Goal: Information Seeking & Learning: Learn about a topic

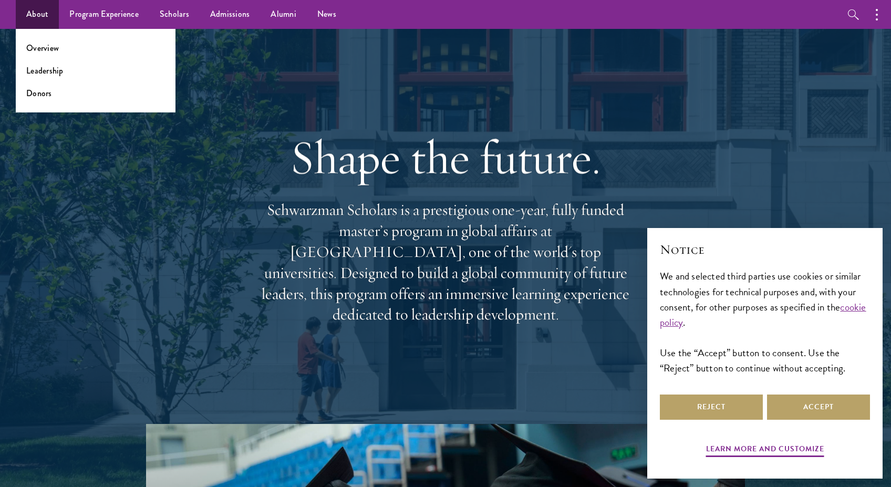
click at [46, 79] on ul "Overview Leadership Donors" at bounding box center [96, 70] width 160 height 83
click at [46, 76] on link "Leadership" at bounding box center [44, 71] width 37 height 12
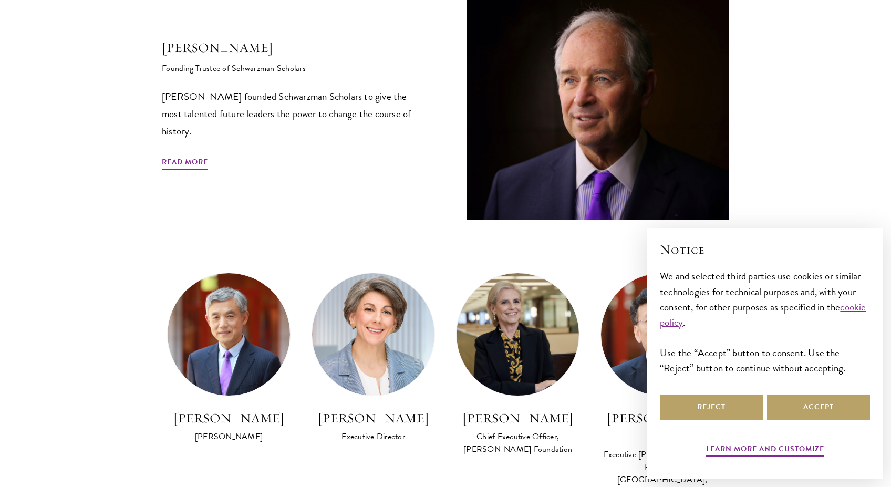
scroll to position [395, 0]
click at [189, 163] on link "Read More" at bounding box center [185, 163] width 46 height 16
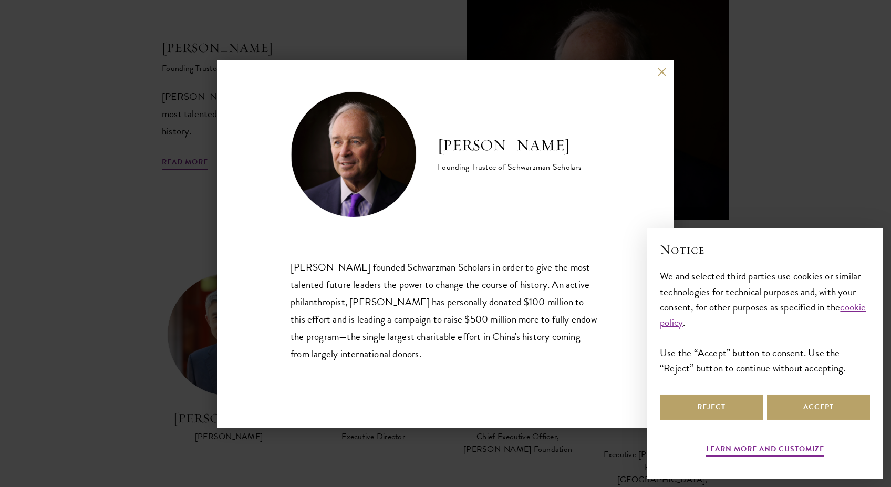
click at [160, 225] on div "Stephen A. Schwarzman Founding Trustee of Schwarzman Scholars Stephen A. Schwar…" at bounding box center [445, 243] width 891 height 487
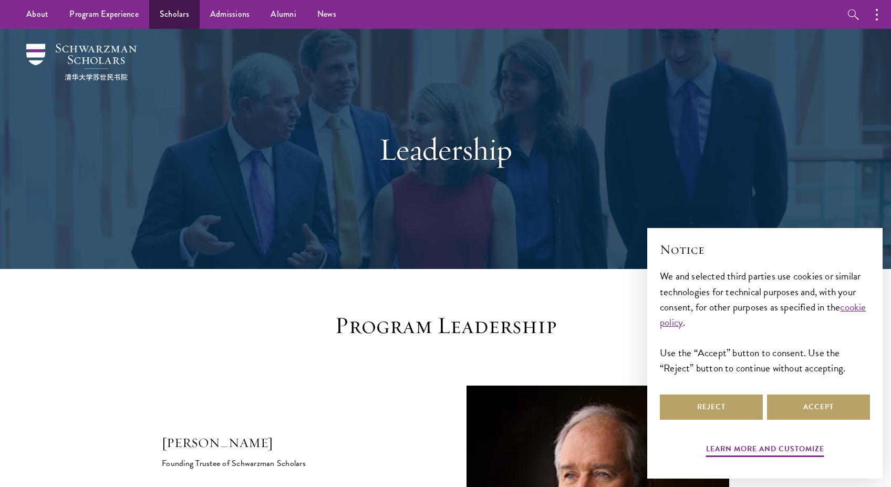
click at [166, 15] on link "Scholars" at bounding box center [174, 14] width 50 height 29
